Goal: Browse casually

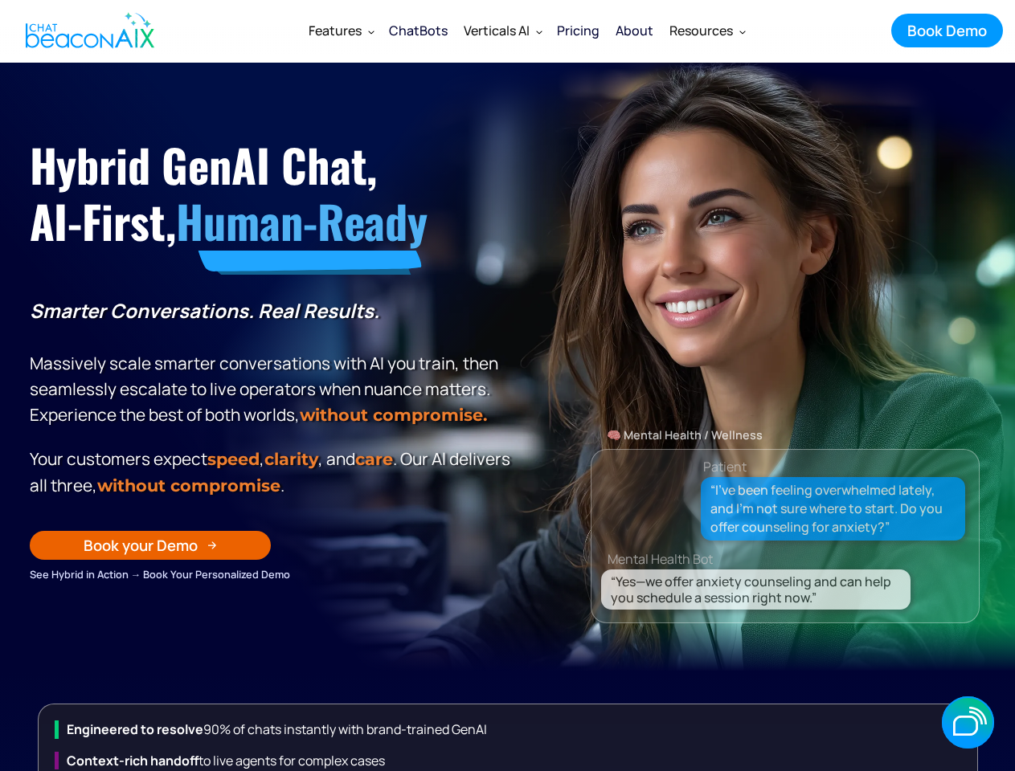
click at [507, 386] on p "Smarter Conversations. Real Results. Massively scale smarter conversations with…" at bounding box center [273, 363] width 486 height 130
click at [527, 31] on div "Verticals AI" at bounding box center [497, 30] width 66 height 22
click at [341, 31] on div "Features" at bounding box center [335, 30] width 53 height 22
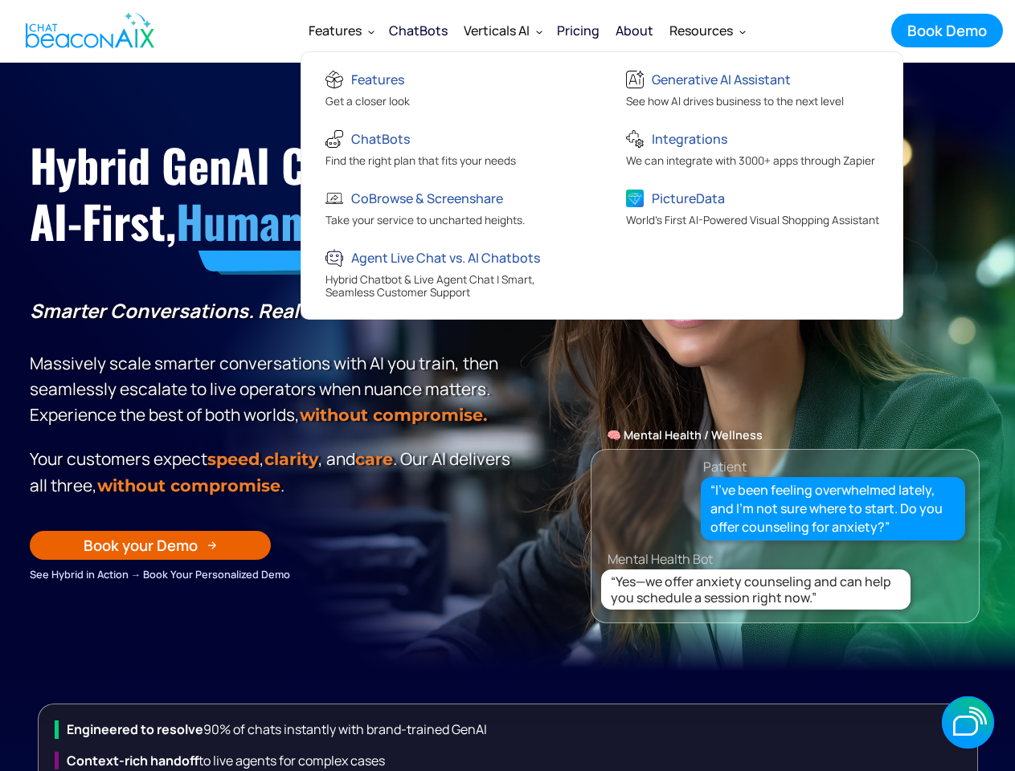
click at [502, 31] on div "Verticals AI" at bounding box center [497, 30] width 66 height 22
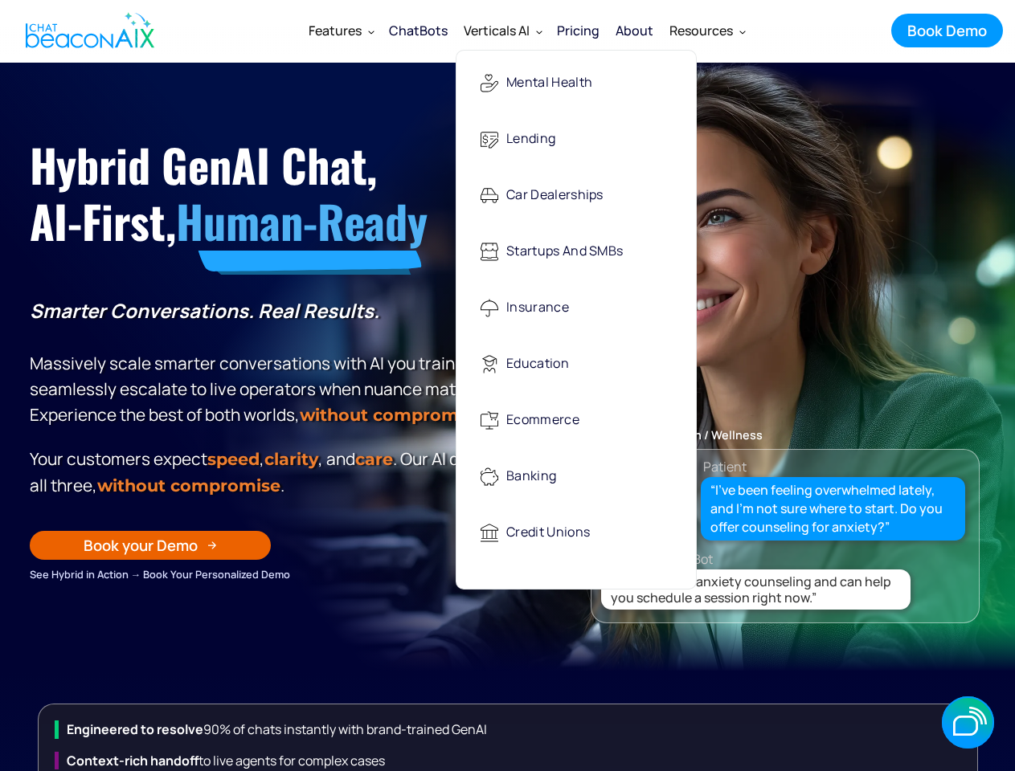
click at [706, 31] on div "Resources" at bounding box center [700, 30] width 63 height 22
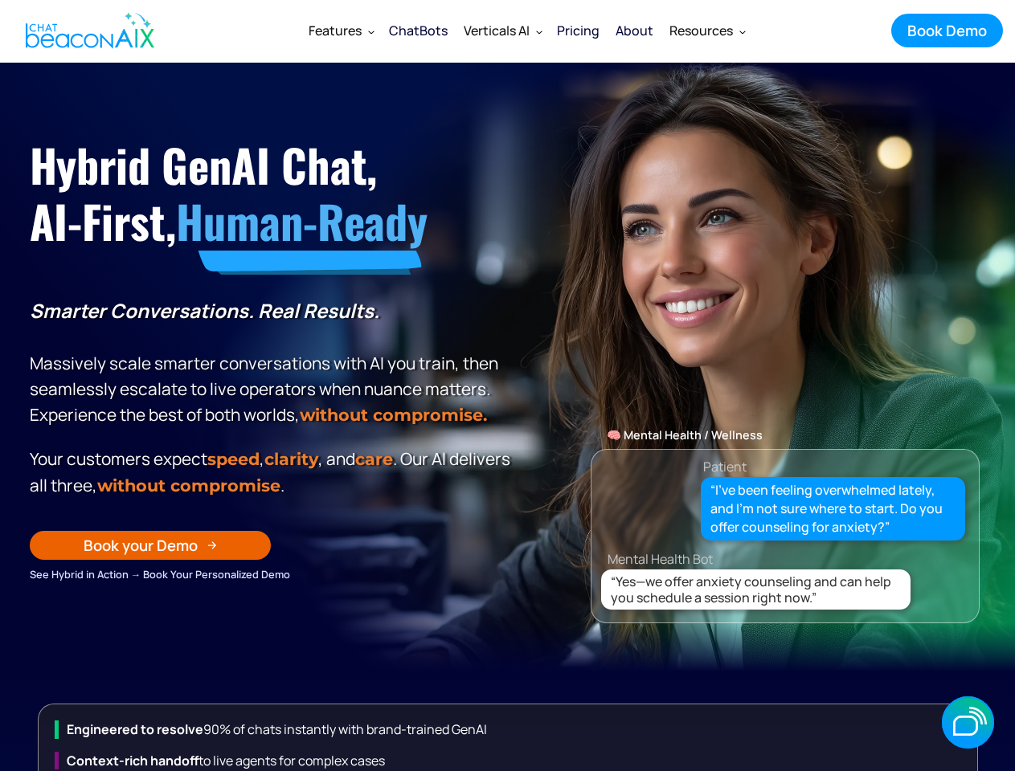
click at [150, 556] on div "Book your Demo" at bounding box center [141, 545] width 114 height 21
